Goal: Submit feedback/report problem

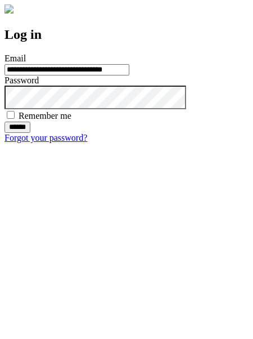
type input "**********"
click at [30, 133] on input "******" at bounding box center [17, 126] width 26 height 11
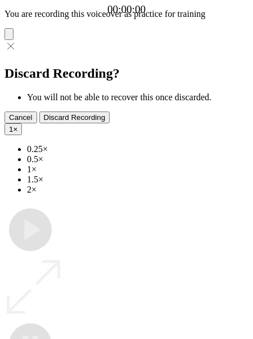
type input "**********"
